Goal: Information Seeking & Learning: Learn about a topic

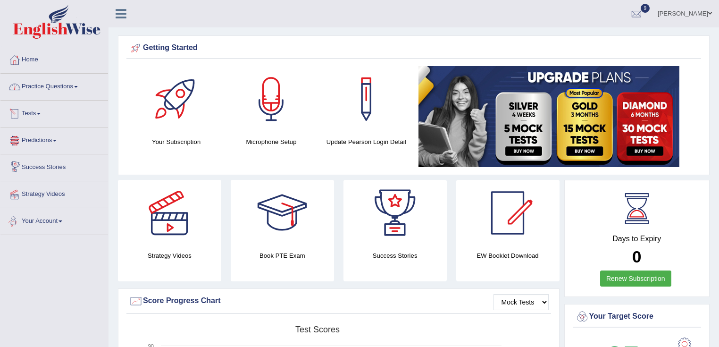
click at [64, 70] on li "Home" at bounding box center [54, 60] width 108 height 27
click at [67, 82] on link "Practice Questions" at bounding box center [54, 86] width 108 height 24
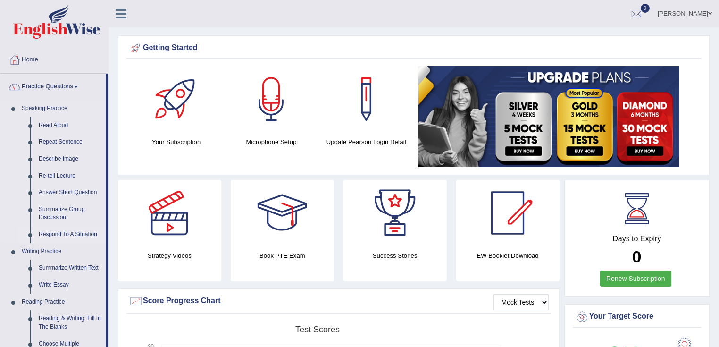
click at [64, 235] on link "Respond To A Situation" at bounding box center [69, 234] width 71 height 17
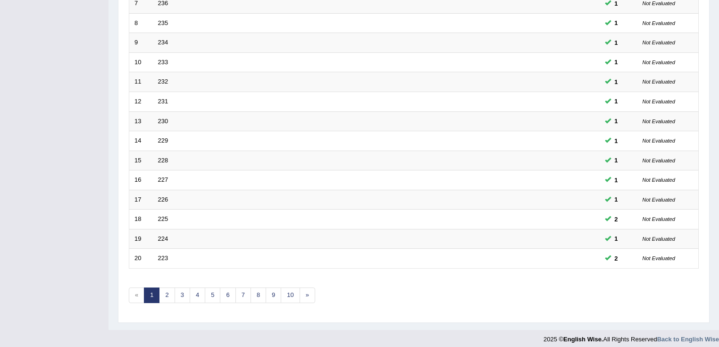
scroll to position [275, 0]
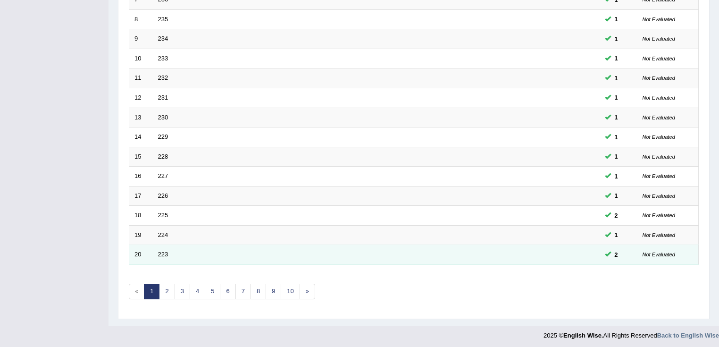
click at [163, 248] on td "223" at bounding box center [341, 255] width 376 height 20
click at [163, 253] on link "223" at bounding box center [163, 254] width 10 height 7
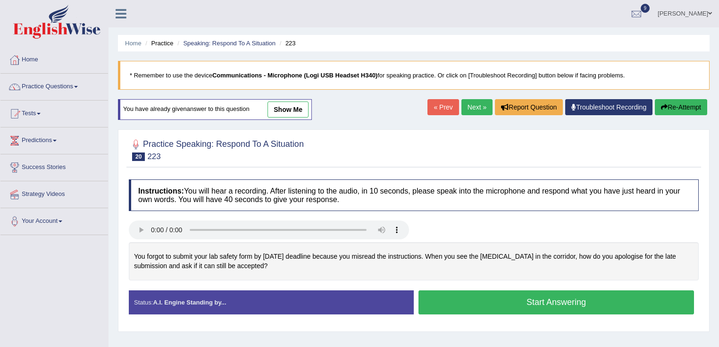
click at [292, 111] on link "show me" at bounding box center [288, 109] width 41 height 16
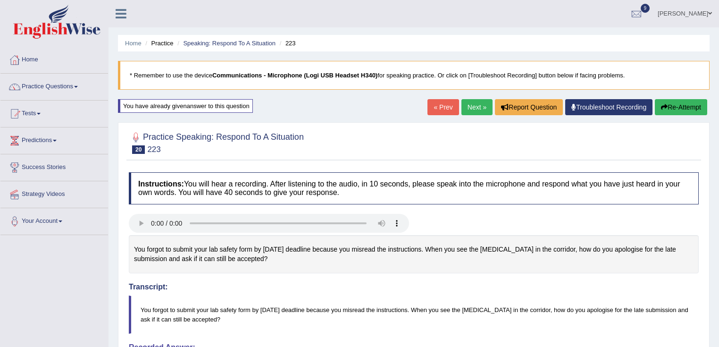
click at [292, 111] on div "Home Practice Speaking: Respond To A Situation 223 * Remember to use the device…" at bounding box center [414, 326] width 611 height 652
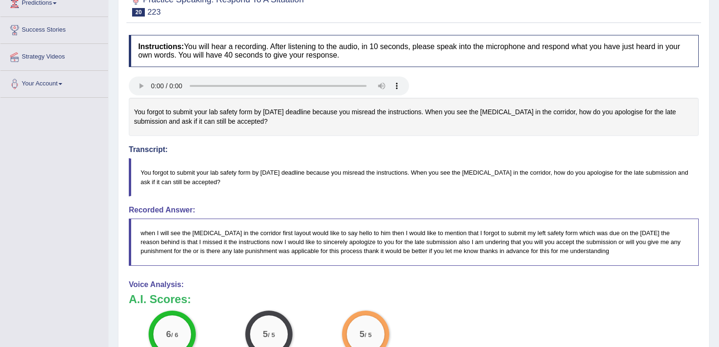
scroll to position [139, 0]
